Goal: Information Seeking & Learning: Learn about a topic

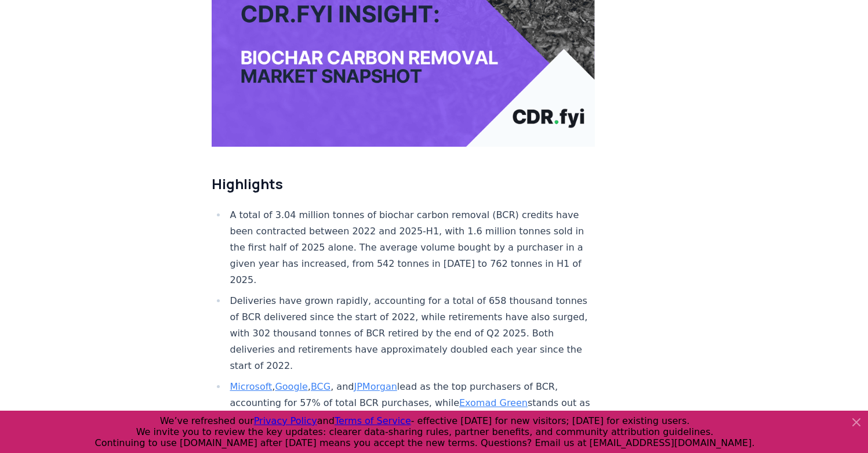
scroll to position [279, 0]
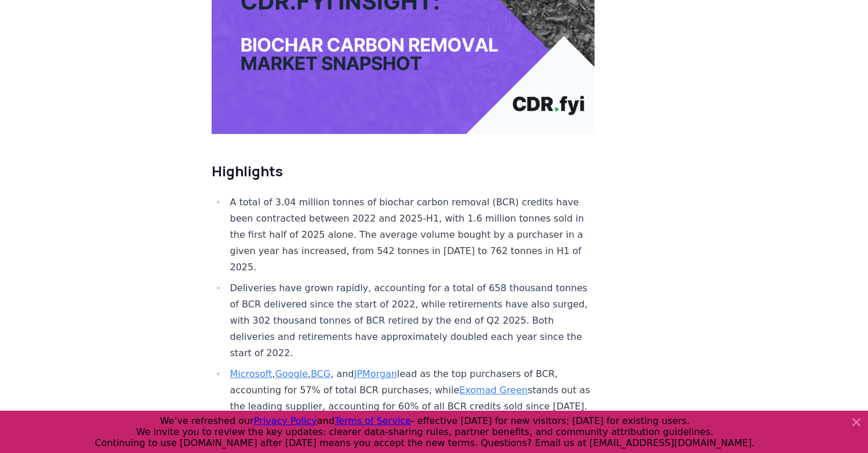
click at [855, 426] on icon at bounding box center [857, 422] width 14 height 14
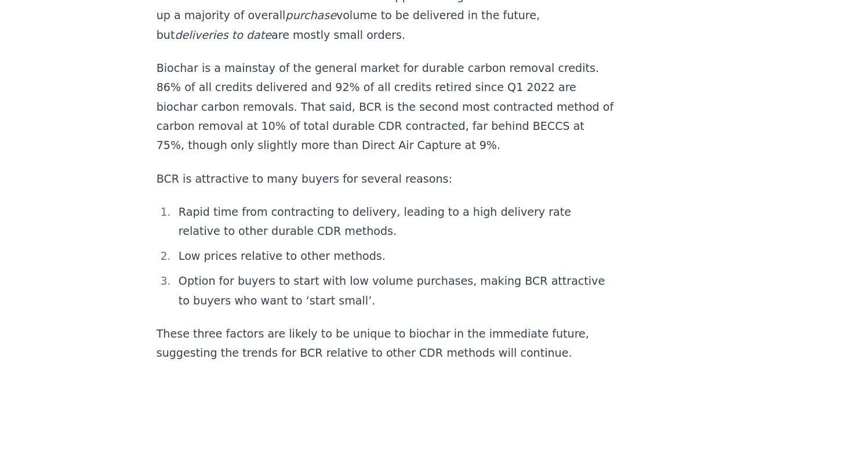
scroll to position [1522, 0]
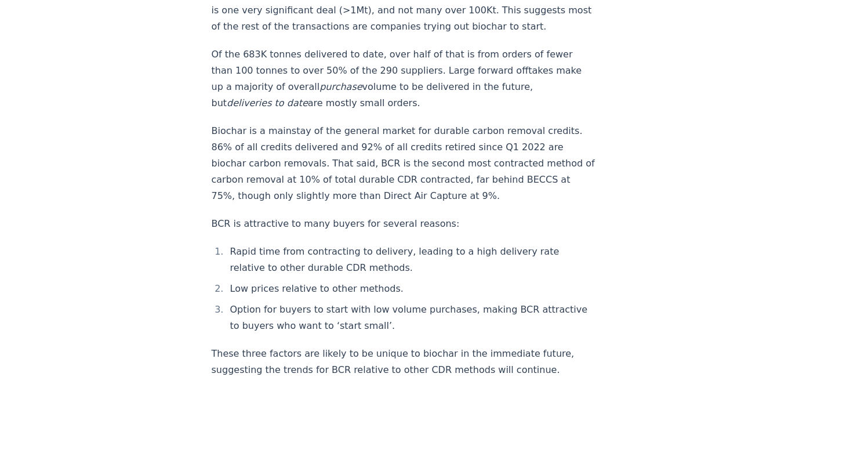
click at [318, 216] on p "BCR is attractive to many buyers for several reasons:" at bounding box center [404, 224] width 384 height 16
click at [361, 281] on li "Low prices relative to other methods." at bounding box center [411, 289] width 369 height 16
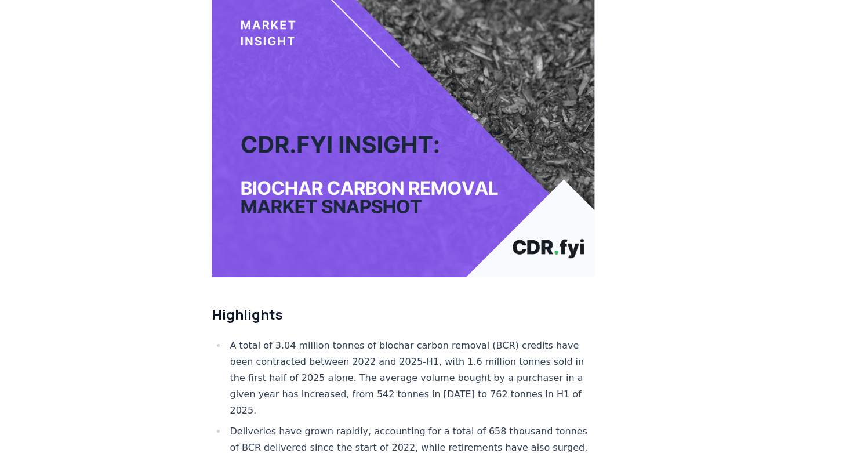
scroll to position [0, 0]
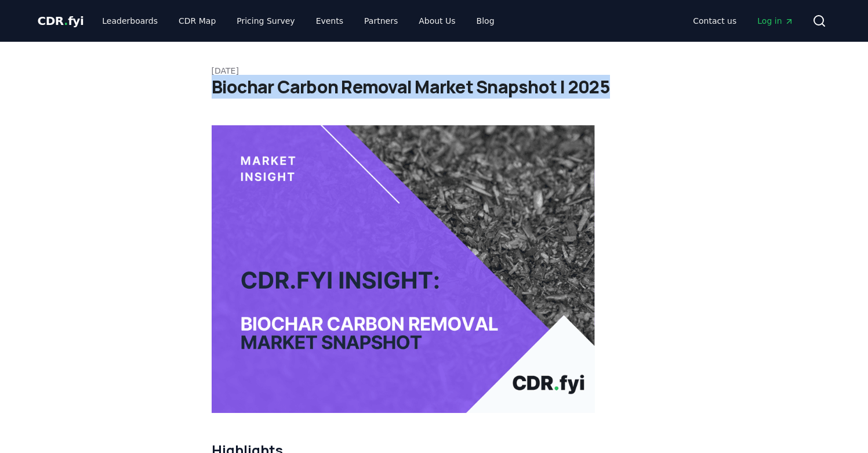
drag, startPoint x: 212, startPoint y: 92, endPoint x: 687, endPoint y: 92, distance: 475.6
copy h1 "Biochar Carbon Removal Market Snapshot | 2025"
